Goal: Transaction & Acquisition: Purchase product/service

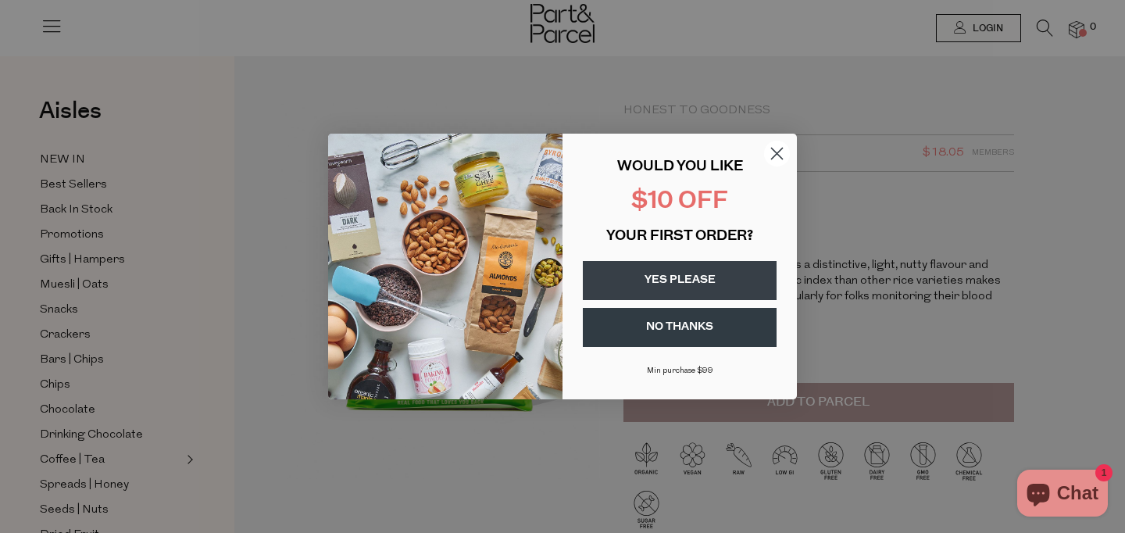
click at [780, 152] on circle "Close dialog" at bounding box center [777, 154] width 26 height 26
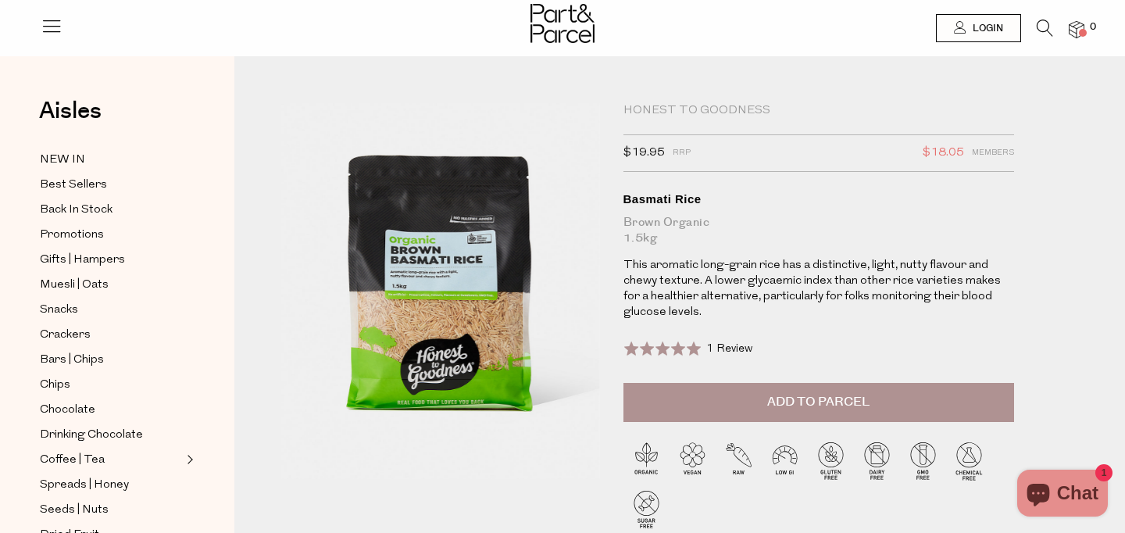
click at [763, 405] on button "Add to Parcel" at bounding box center [818, 402] width 391 height 39
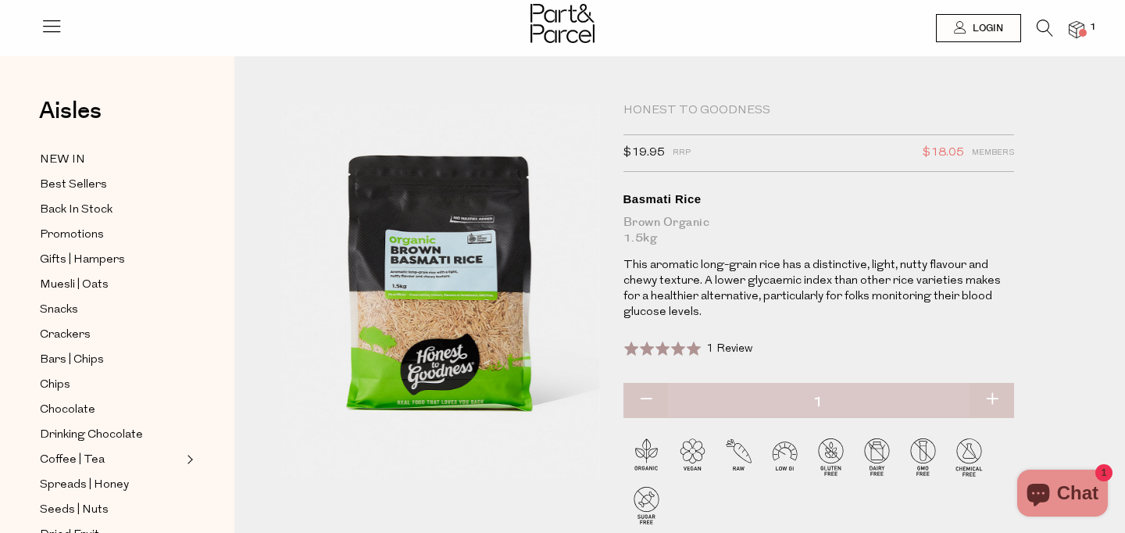
click at [1042, 25] on icon at bounding box center [1045, 28] width 16 height 17
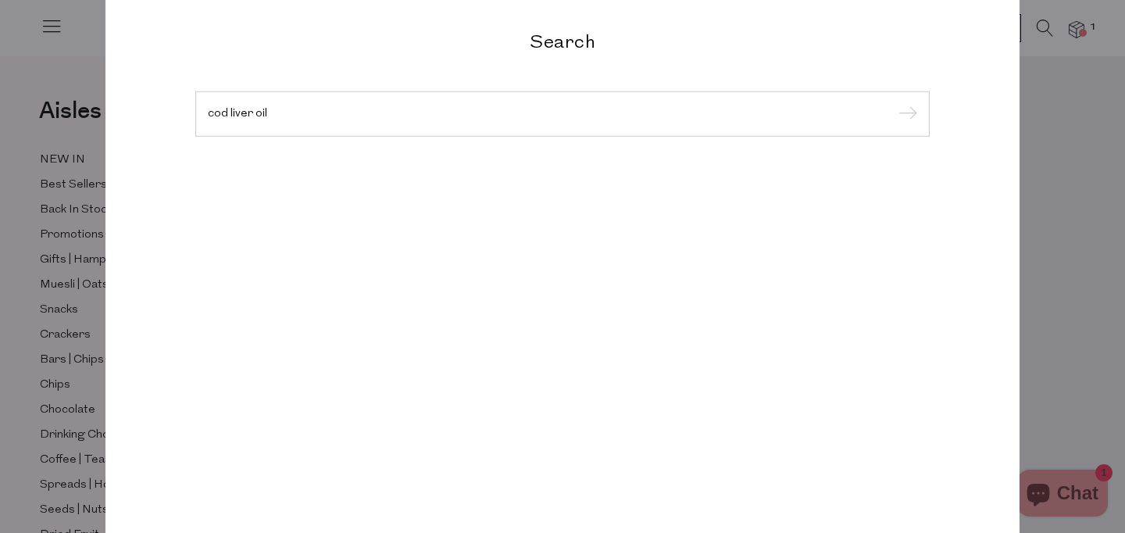
type input "cod liver oil"
click at [894, 103] on input "submit" at bounding box center [905, 114] width 23 height 23
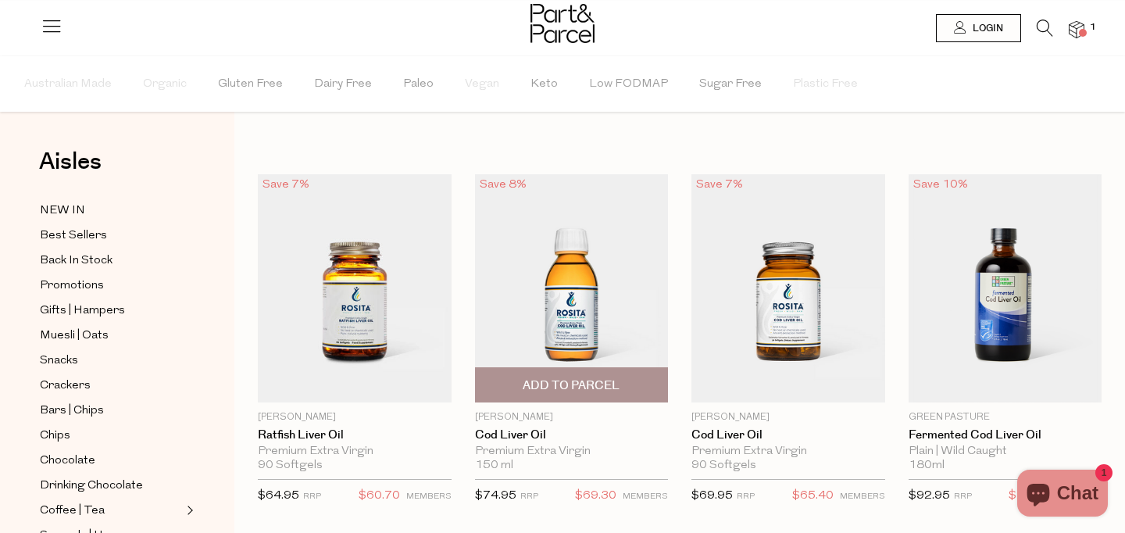
click at [610, 384] on span "Add To Parcel" at bounding box center [571, 385] width 97 height 16
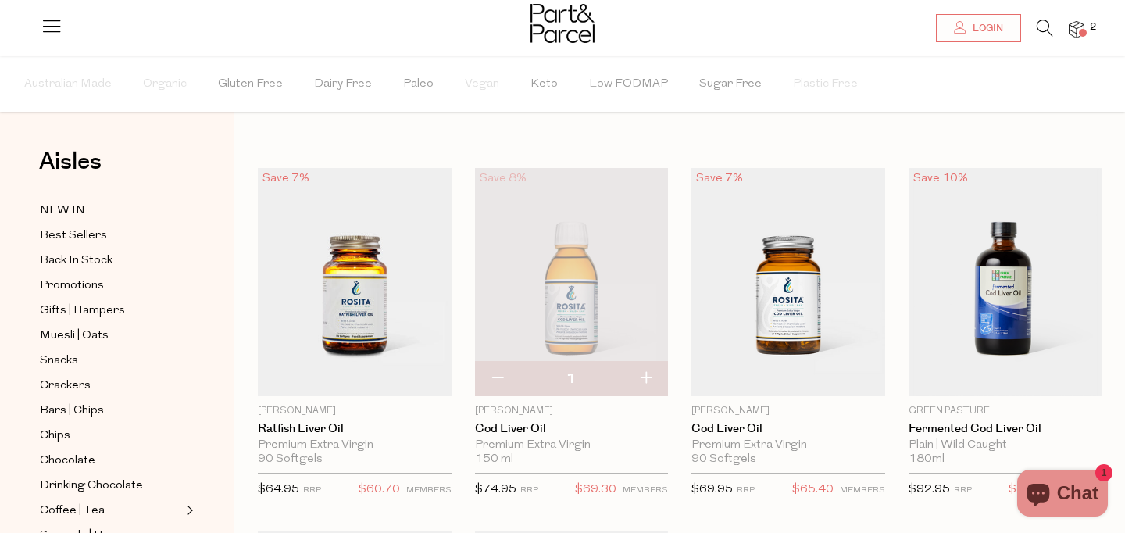
scroll to position [7, 0]
click at [656, 377] on button "button" at bounding box center [645, 378] width 45 height 34
type input "2"
click at [1089, 32] on span "3" at bounding box center [1093, 27] width 14 height 14
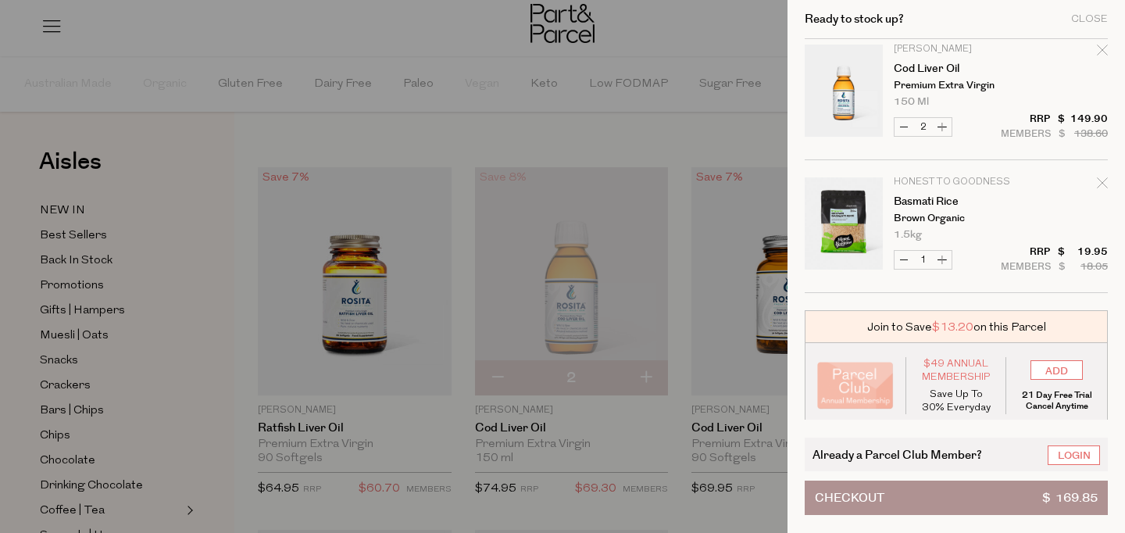
scroll to position [21, 0]
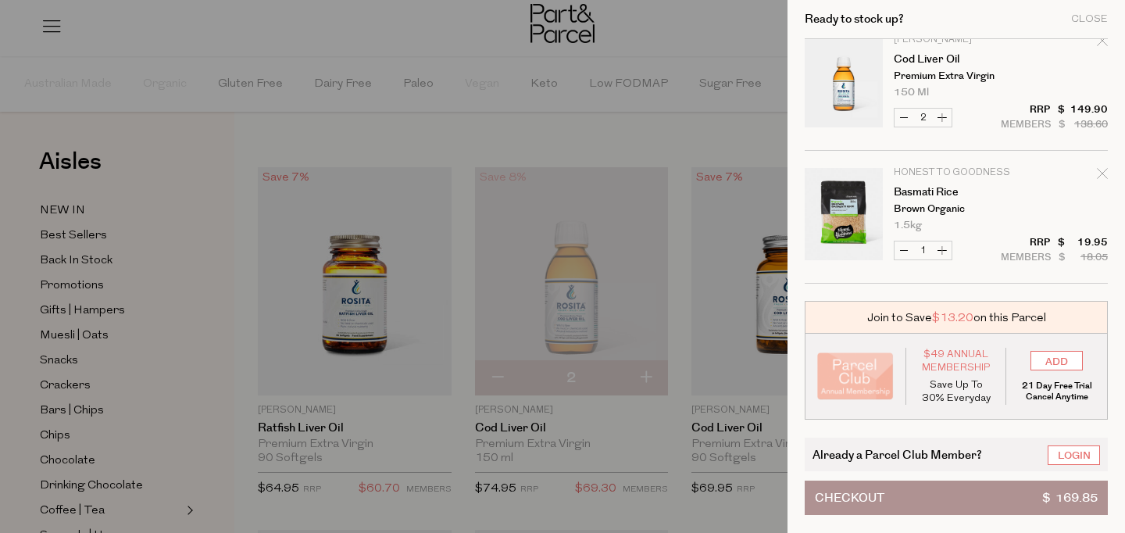
click at [946, 498] on button "Checkout $ 169.85" at bounding box center [956, 497] width 303 height 34
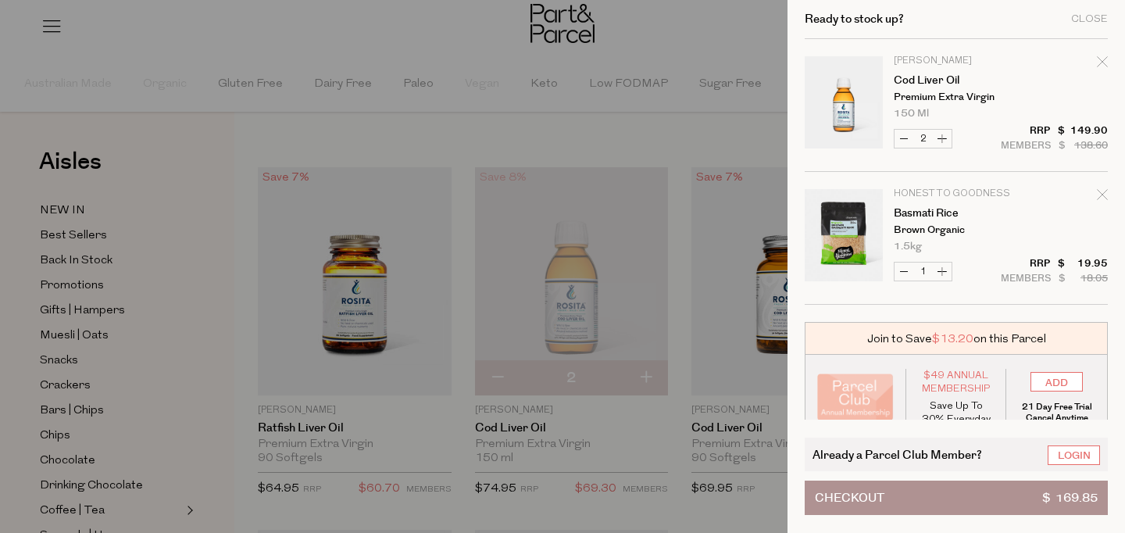
click at [1077, 445] on div "Already a Parcel Club Member? Login" at bounding box center [956, 454] width 303 height 34
click at [1080, 461] on link "Login" at bounding box center [1074, 455] width 52 height 20
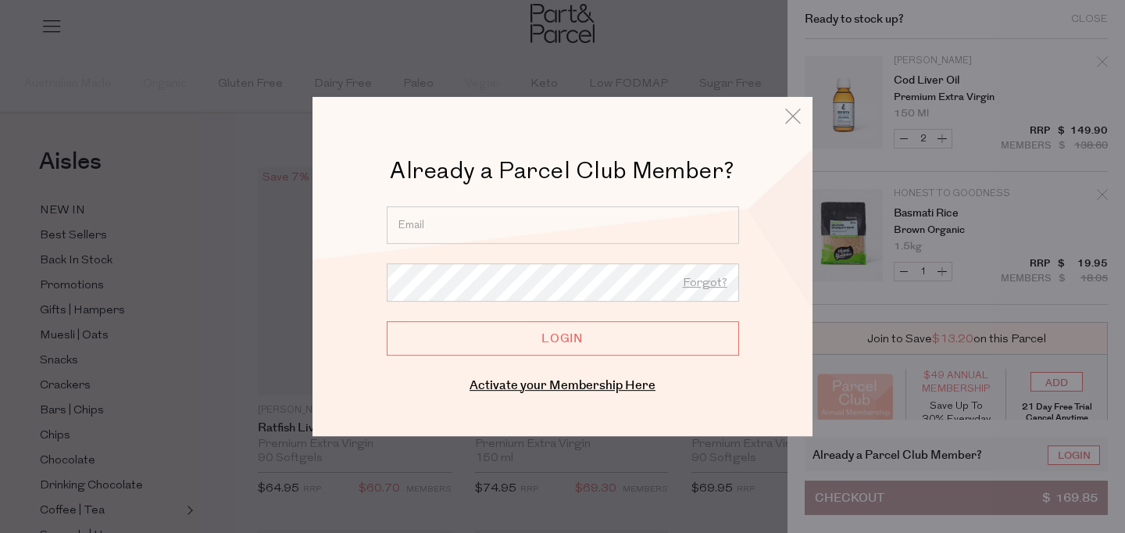
click at [495, 211] on input "email" at bounding box center [563, 224] width 352 height 37
type input "[EMAIL_ADDRESS][DOMAIN_NAME]"
click at [387, 321] on input "Login" at bounding box center [563, 338] width 352 height 34
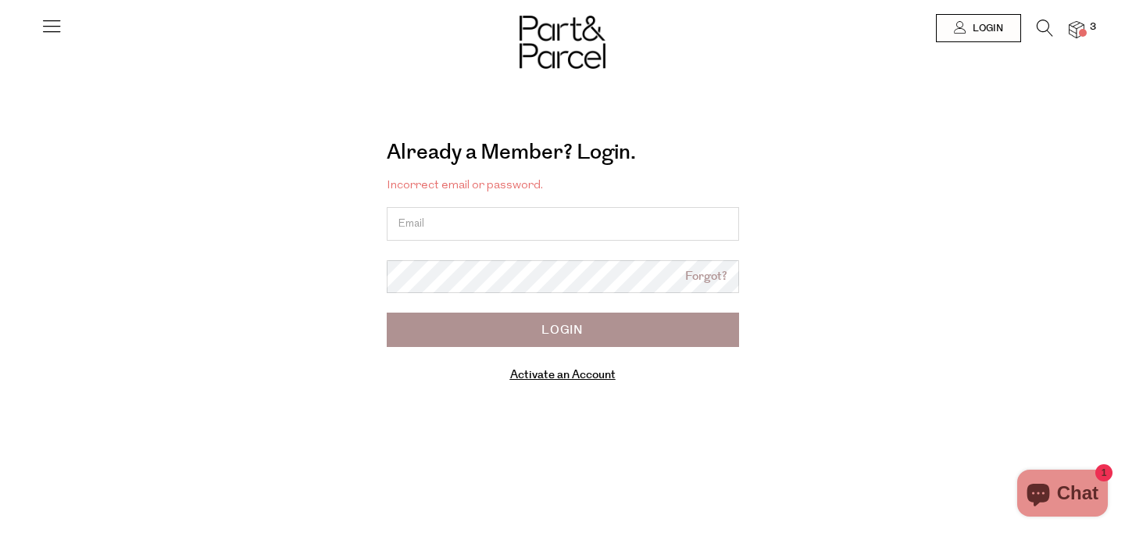
type input "[EMAIL_ADDRESS][DOMAIN_NAME]"
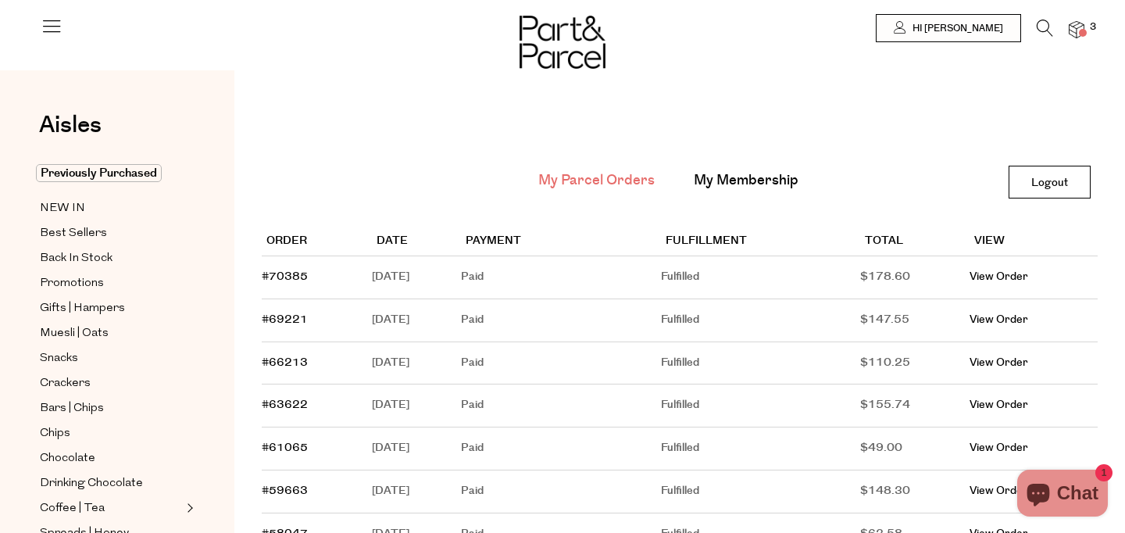
click at [1084, 34] on span at bounding box center [1083, 33] width 8 height 8
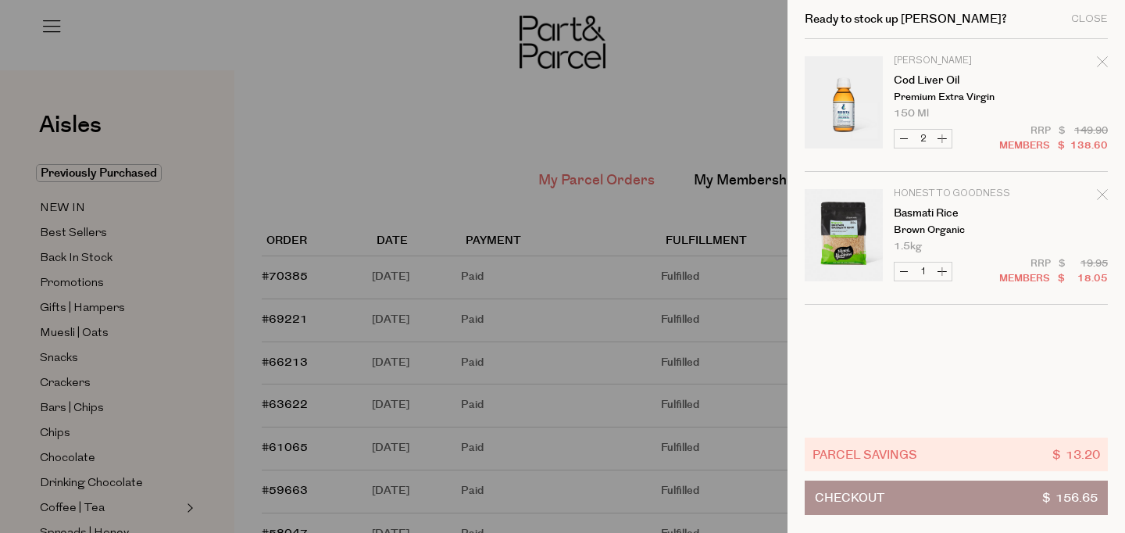
click at [1023, 507] on button "Checkout $ 156.65" at bounding box center [956, 497] width 303 height 34
